Goal: Task Accomplishment & Management: Manage account settings

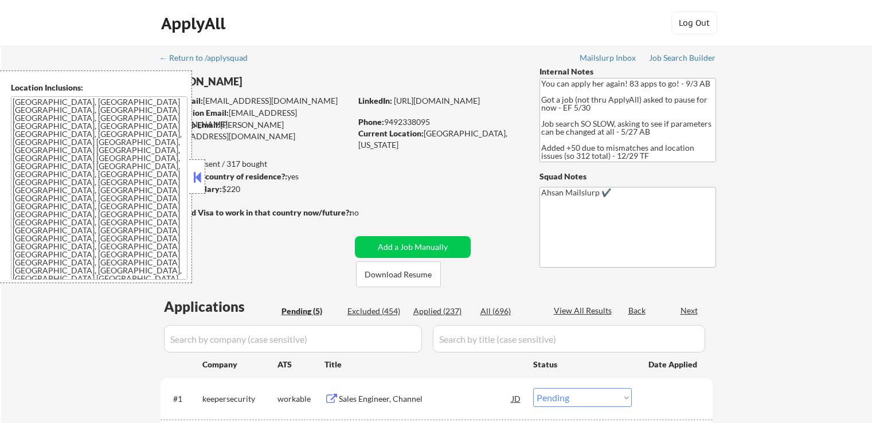
select select ""pending""
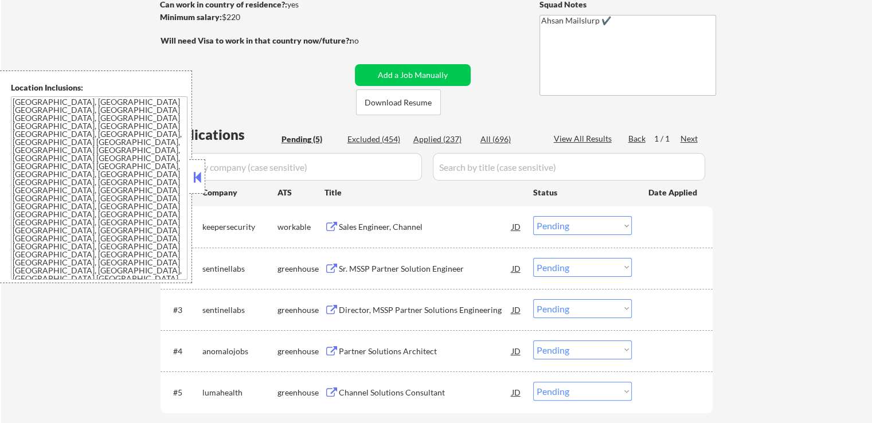
scroll to position [229, 0]
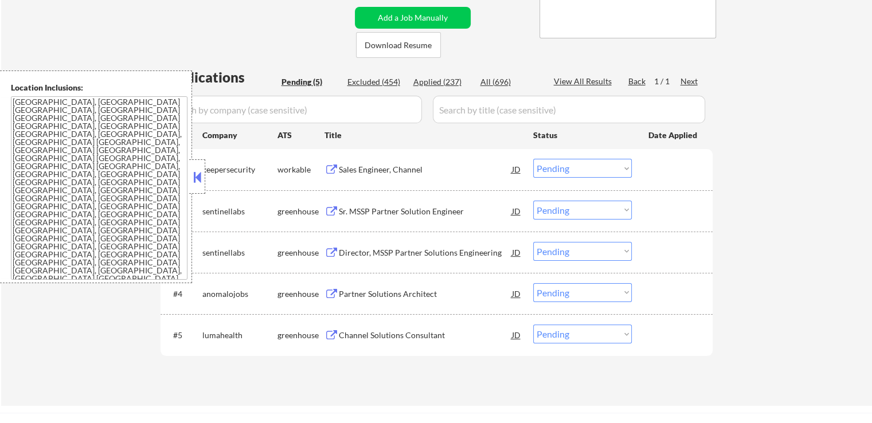
click at [359, 170] on div "Sales Engineer, Channel" at bounding box center [425, 169] width 173 height 11
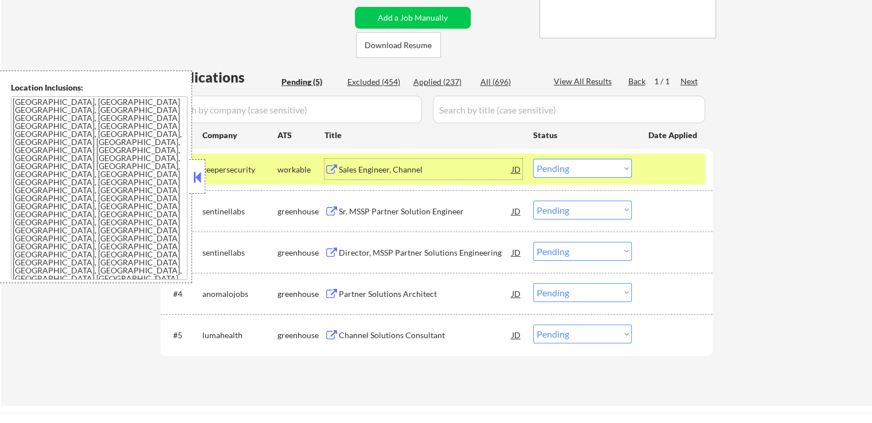
click at [162, 181] on textarea "[GEOGRAPHIC_DATA], [GEOGRAPHIC_DATA] [GEOGRAPHIC_DATA], [GEOGRAPHIC_DATA] [GEOG…" at bounding box center [99, 187] width 177 height 183
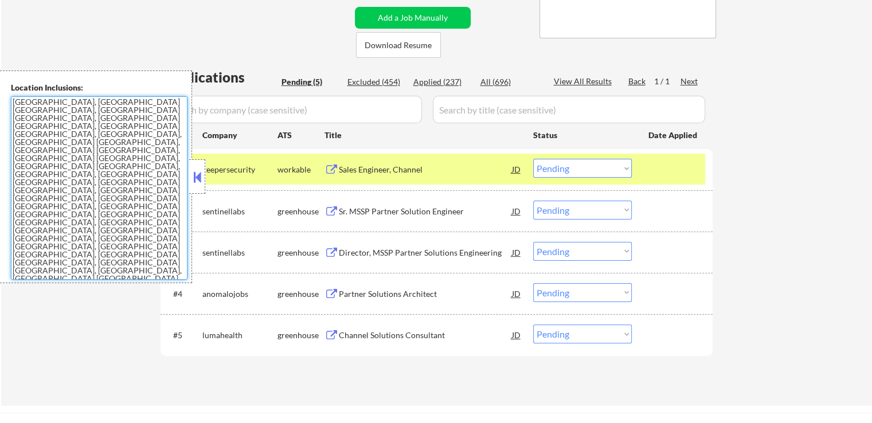
drag, startPoint x: 142, startPoint y: 179, endPoint x: 0, endPoint y: 104, distance: 160.8
click at [0, 104] on div "Location Inclusions: [GEOGRAPHIC_DATA], [GEOGRAPHIC_DATA] [GEOGRAPHIC_DATA], [G…" at bounding box center [96, 177] width 192 height 213
click at [570, 167] on select "Choose an option... Pending Applied Excluded (Questions) Excluded (Expired) Exc…" at bounding box center [582, 168] width 99 height 19
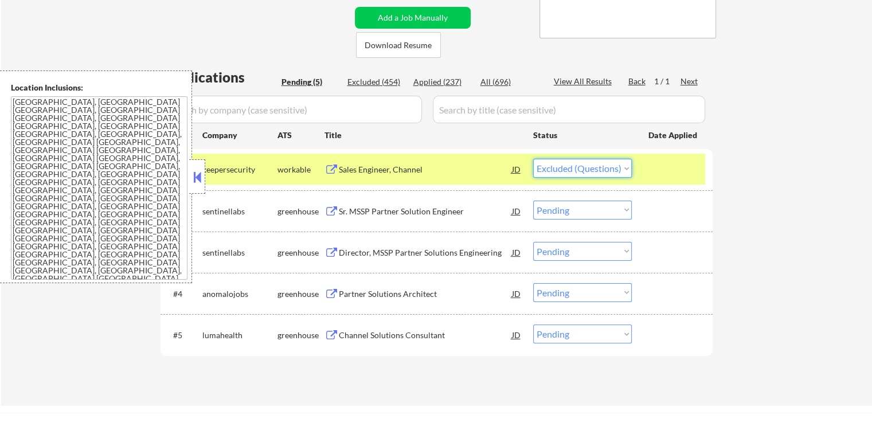
click at [533, 159] on select "Choose an option... Pending Applied Excluded (Questions) Excluded (Expired) Exc…" at bounding box center [582, 168] width 99 height 19
click at [373, 211] on div "Sr. MSSP Partner Solution Engineer" at bounding box center [425, 211] width 173 height 11
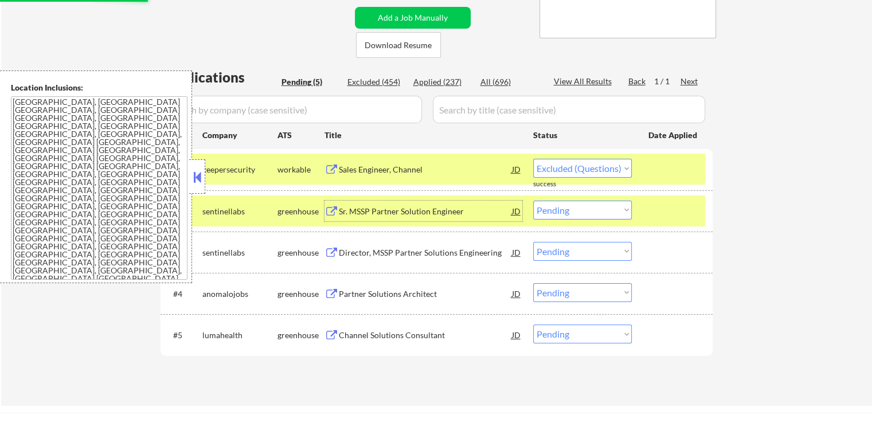
click at [391, 209] on div "Sr. MSSP Partner Solution Engineer" at bounding box center [425, 211] width 173 height 11
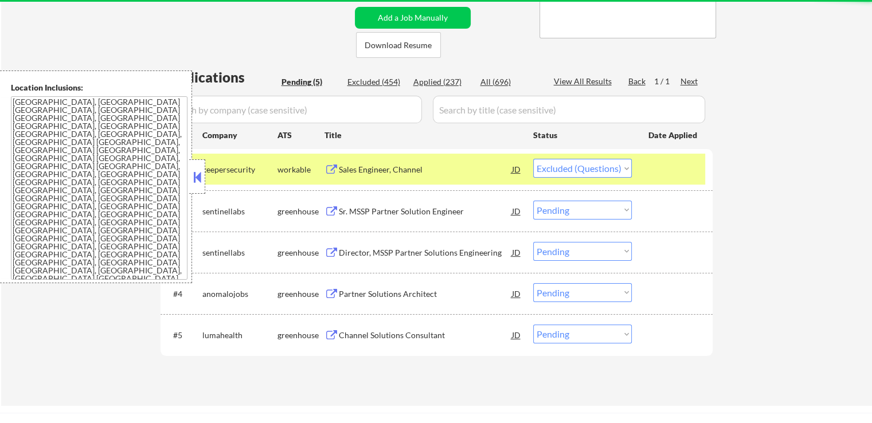
select select ""pending""
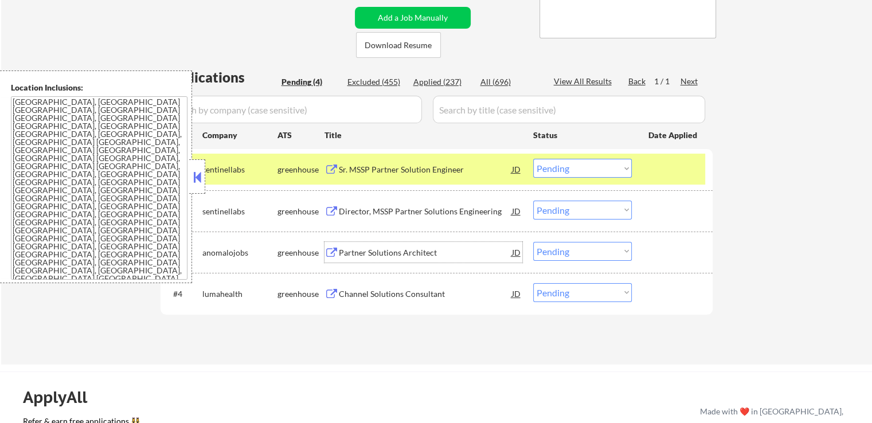
click at [367, 244] on div "Partner Solutions Architect" at bounding box center [425, 252] width 173 height 21
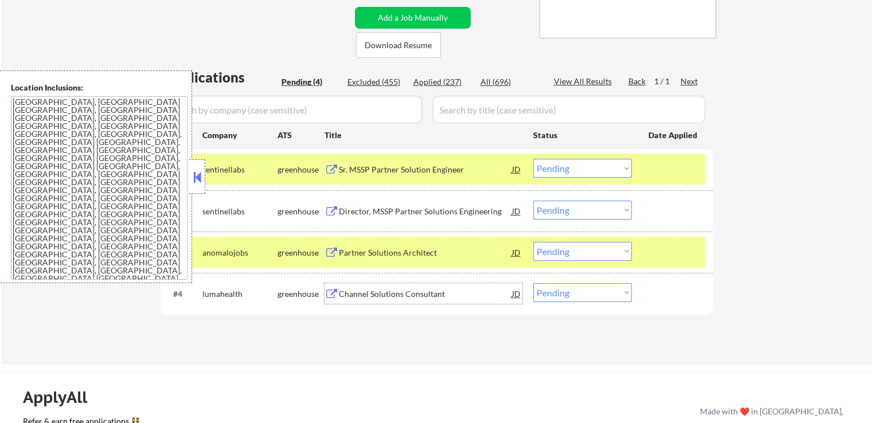
click at [360, 292] on div "Channel Solutions Consultant" at bounding box center [425, 293] width 173 height 11
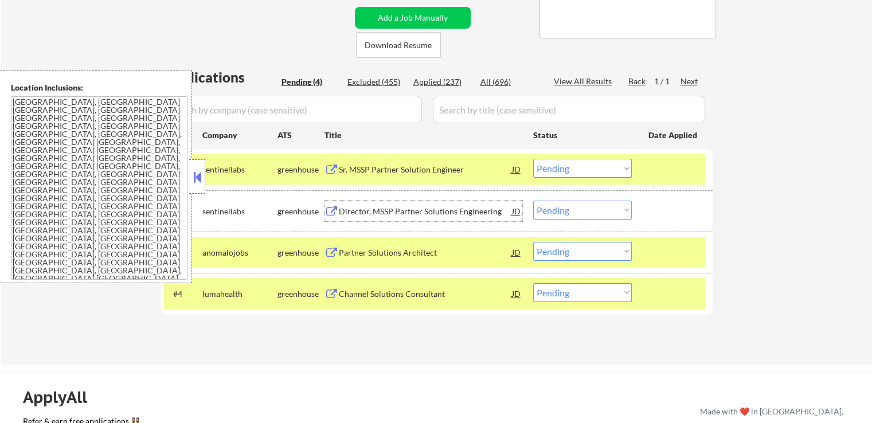
drag, startPoint x: 342, startPoint y: 211, endPoint x: 329, endPoint y: 210, distance: 13.2
click at [329, 210] on button at bounding box center [332, 211] width 14 height 11
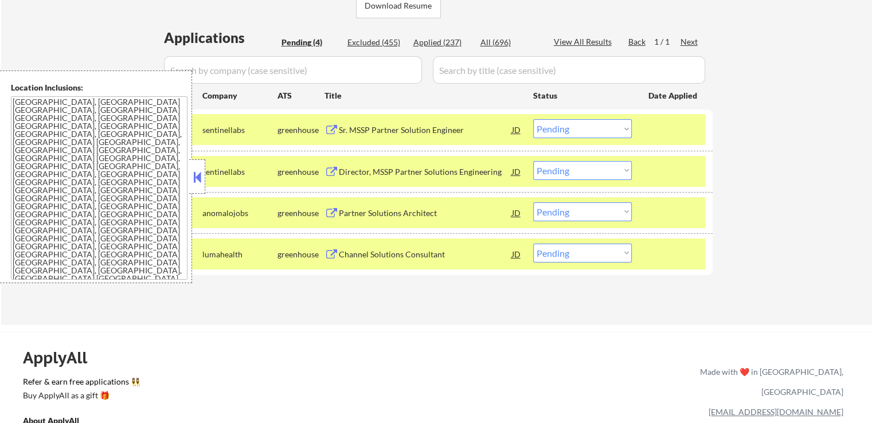
scroll to position [287, 0]
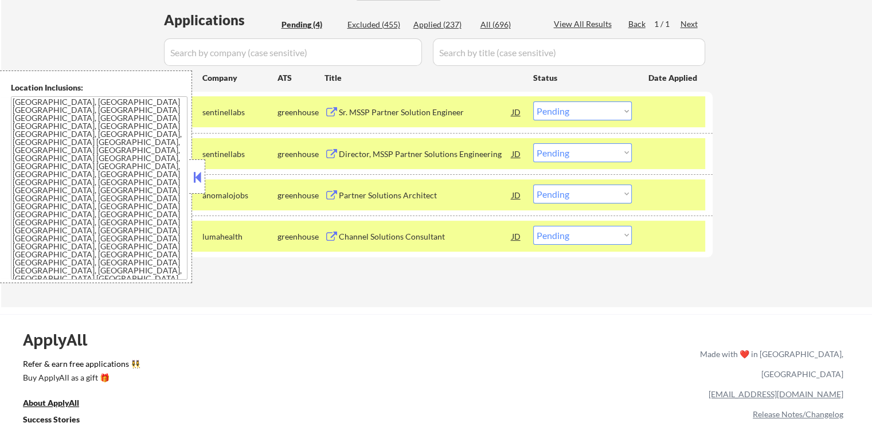
click at [609, 234] on select "Choose an option... Pending Applied Excluded (Questions) Excluded (Expired) Exc…" at bounding box center [582, 235] width 99 height 19
select select ""excluded__salary_""
click at [533, 226] on select "Choose an option... Pending Applied Excluded (Questions) Excluded (Expired) Exc…" at bounding box center [582, 235] width 99 height 19
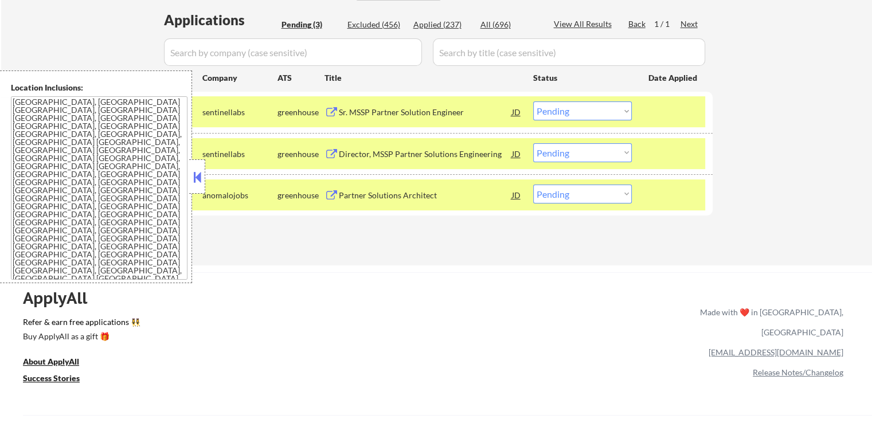
click at [195, 175] on button at bounding box center [197, 177] width 13 height 17
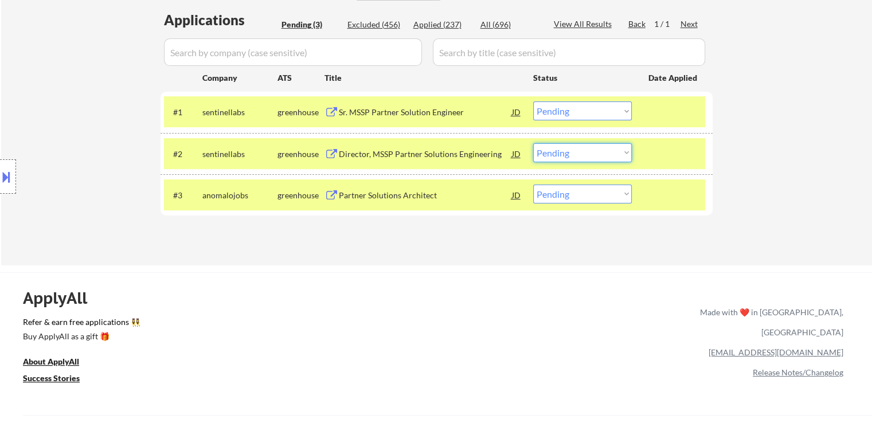
drag, startPoint x: 566, startPoint y: 154, endPoint x: 568, endPoint y: 161, distance: 7.1
click at [566, 154] on select "Choose an option... Pending Applied Excluded (Questions) Excluded (Expired) Exc…" at bounding box center [582, 152] width 99 height 19
click at [533, 143] on select "Choose an option... Pending Applied Excluded (Questions) Excluded (Expired) Exc…" at bounding box center [582, 152] width 99 height 19
select select ""pending""
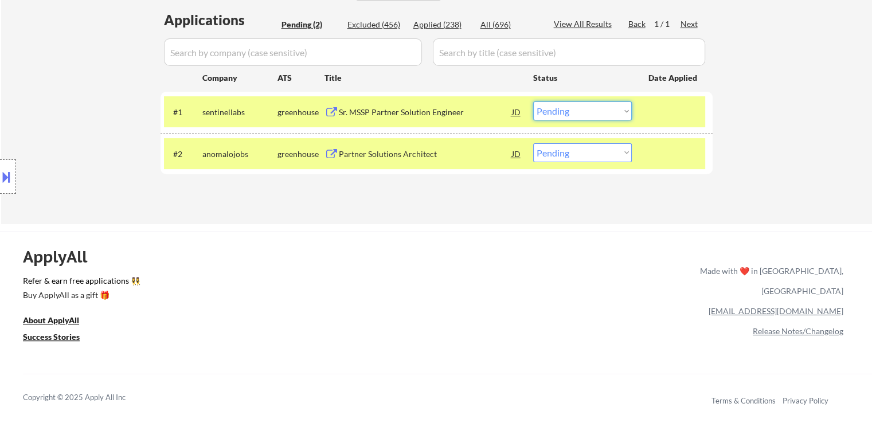
drag, startPoint x: 542, startPoint y: 111, endPoint x: 548, endPoint y: 119, distance: 10.3
click at [542, 111] on select "Choose an option... Pending Applied Excluded (Questions) Excluded (Expired) Exc…" at bounding box center [582, 110] width 99 height 19
click at [533, 101] on select "Choose an option... Pending Applied Excluded (Questions) Excluded (Expired) Exc…" at bounding box center [582, 110] width 99 height 19
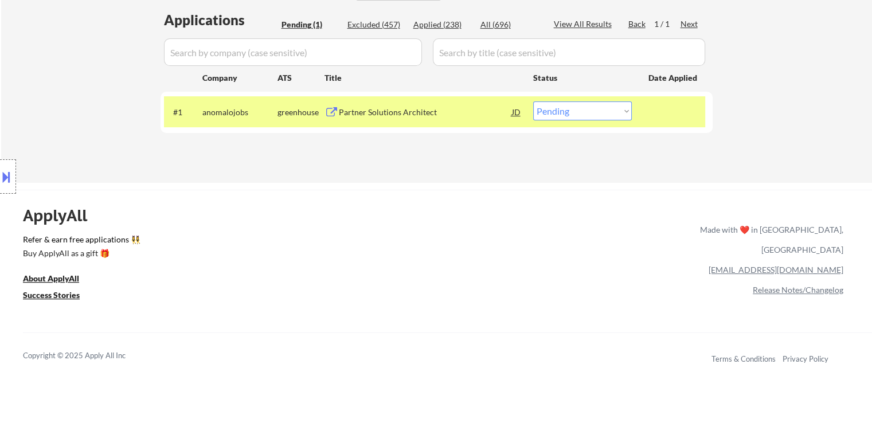
click at [603, 118] on select "Choose an option... Pending Applied Excluded (Questions) Excluded (Expired) Exc…" at bounding box center [582, 110] width 99 height 19
select select ""applied""
click at [533, 101] on select "Choose an option... Pending Applied Excluded (Questions) Excluded (Expired) Exc…" at bounding box center [582, 110] width 99 height 19
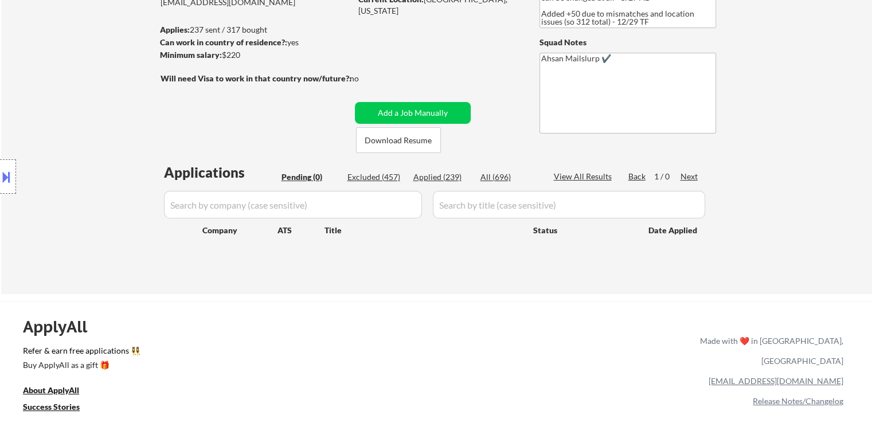
scroll to position [115, 0]
